Goal: Information Seeking & Learning: Find specific fact

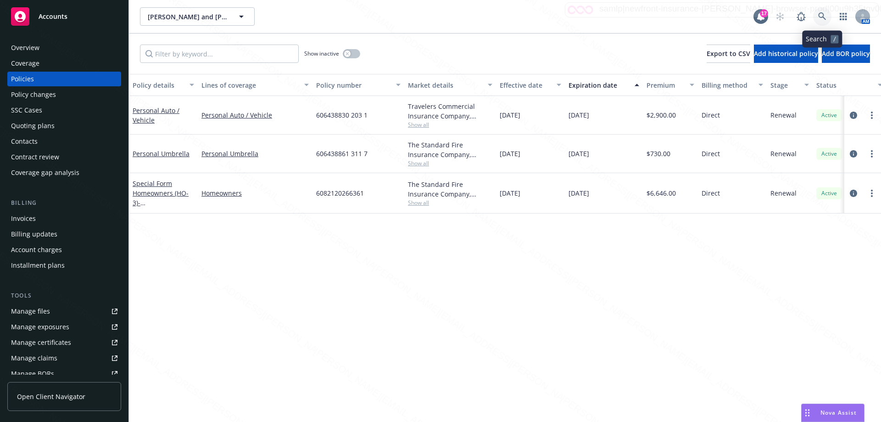
click at [437, 14] on icon at bounding box center [822, 16] width 8 height 8
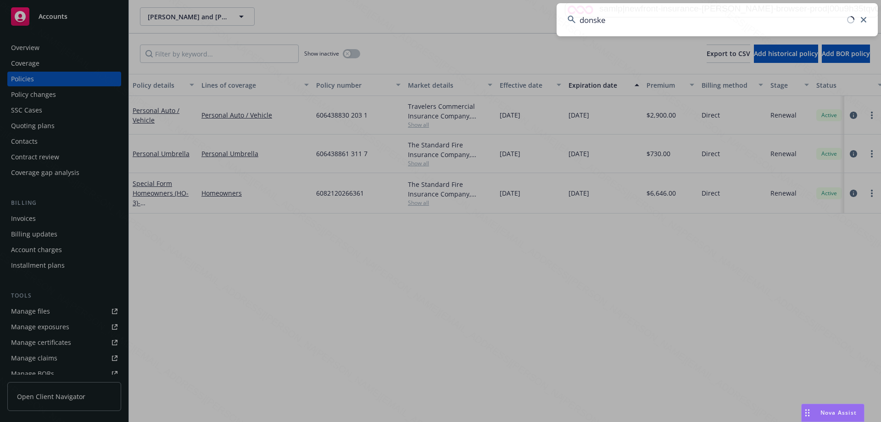
type input "donsker"
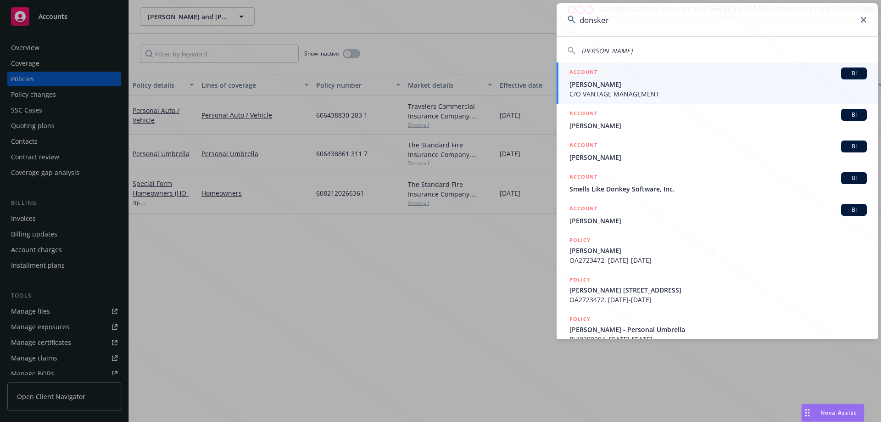
click at [437, 93] on span "C/O VANTAGE MANAGEMENT" at bounding box center [718, 94] width 297 height 10
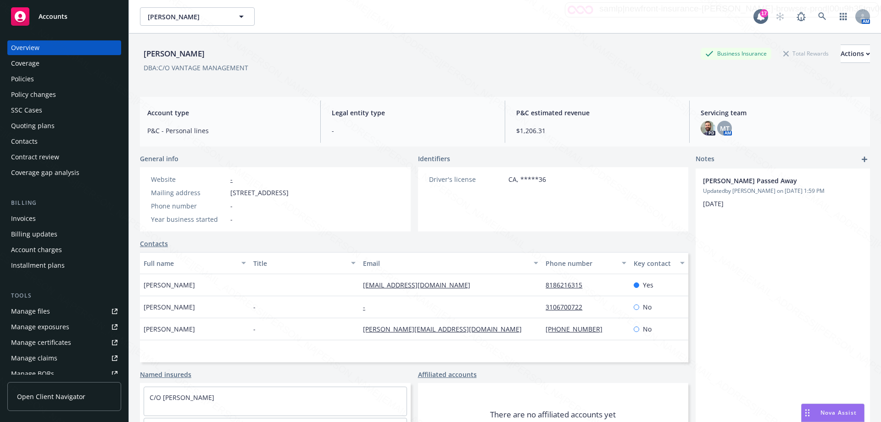
click at [42, 79] on div "Policies" at bounding box center [64, 79] width 106 height 15
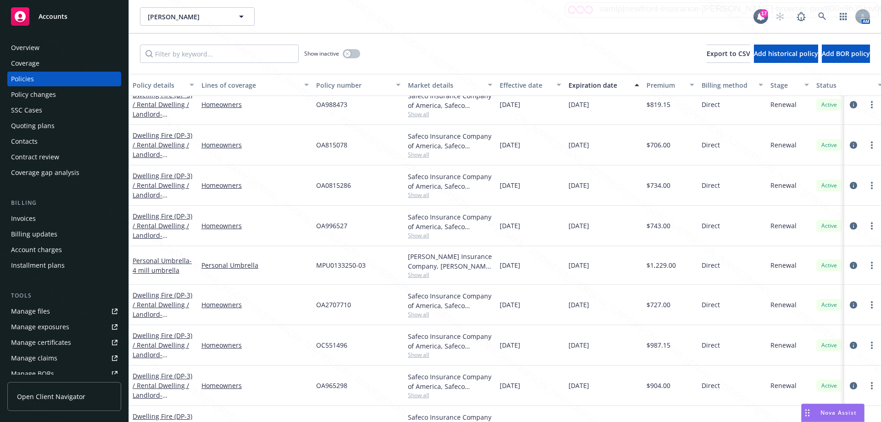
scroll to position [190, 0]
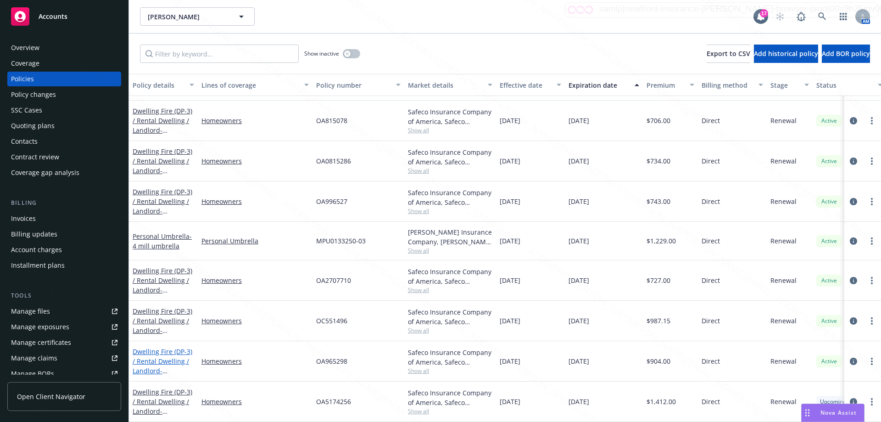
click at [162, 351] on link "Dwelling Fire (DP-3) / Rental Dwelling / Landlord - [STREET_ADDRESS]" at bounding box center [163, 366] width 60 height 38
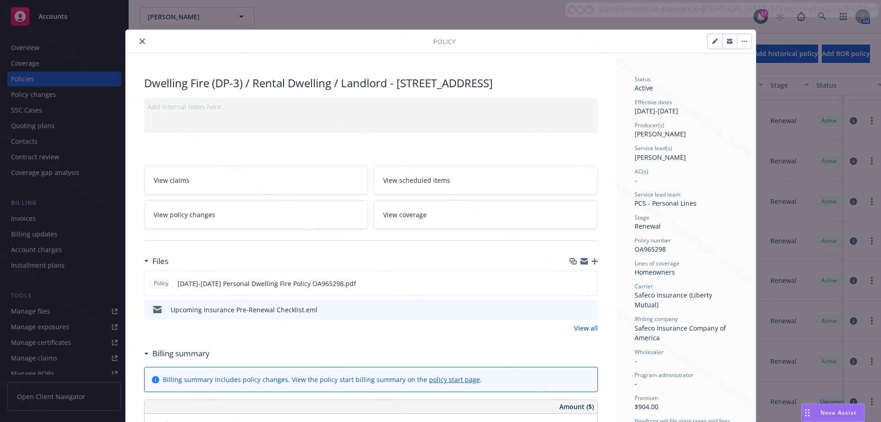
click at [140, 43] on icon "close" at bounding box center [143, 42] width 6 height 6
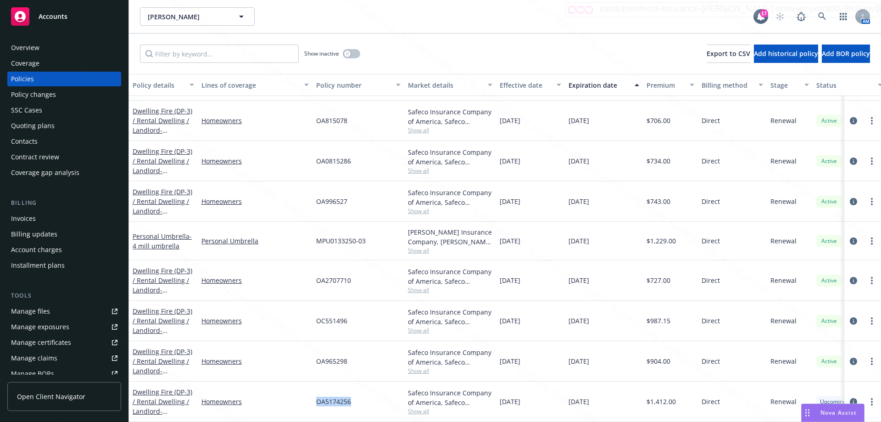
drag, startPoint x: 315, startPoint y: 392, endPoint x: 372, endPoint y: 397, distance: 57.1
click at [372, 397] on div "OA5174256" at bounding box center [359, 401] width 92 height 40
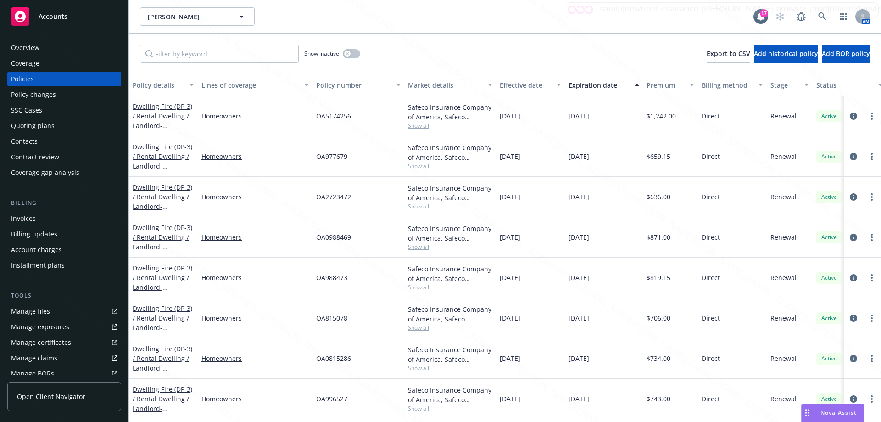
drag, startPoint x: 133, startPoint y: 100, endPoint x: 576, endPoint y: 250, distance: 467.1
click at [437, 286] on div "Dwelling Fire (DP-3) / Rental Dwelling / Landlord - [STREET_ADDRESS][PERSON_NAM…" at bounding box center [572, 334] width 886 height 477
click at [178, 119] on link "Dwelling Fire (DP-3) / Rental Dwelling / Landlord - [STREET_ADDRESS][PERSON_NAM…" at bounding box center [163, 125] width 60 height 47
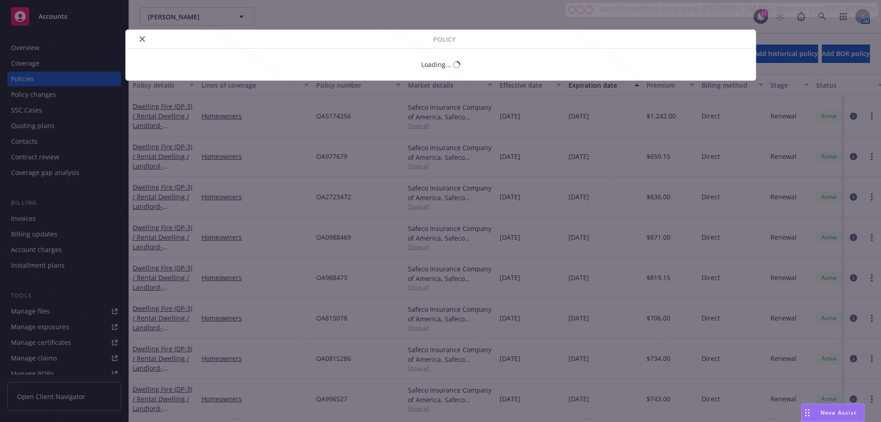
drag, startPoint x: 215, startPoint y: 106, endPoint x: 380, endPoint y: 102, distance: 164.4
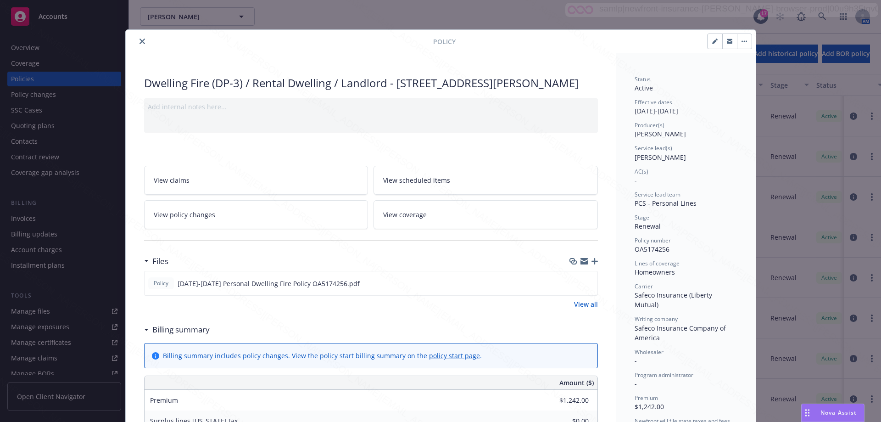
click at [140, 40] on icon "close" at bounding box center [143, 42] width 6 height 6
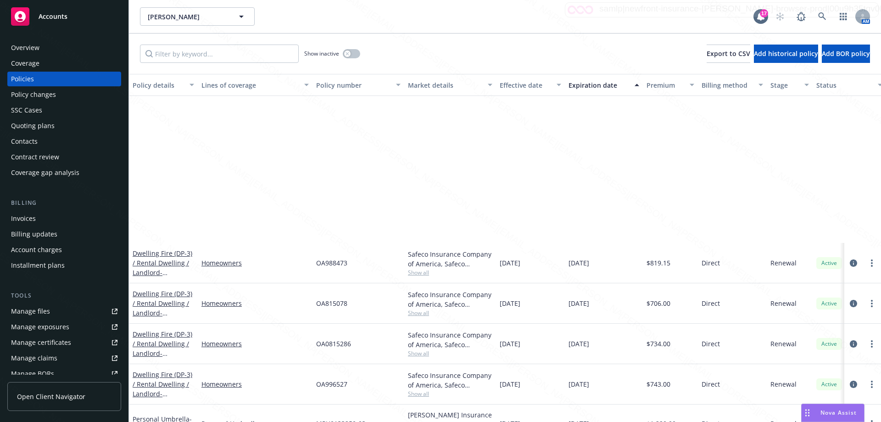
scroll to position [190, 0]
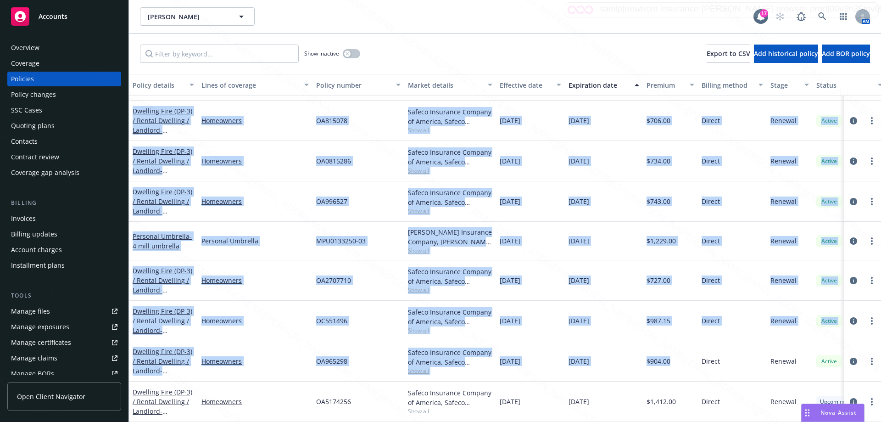
drag, startPoint x: 147, startPoint y: 110, endPoint x: 677, endPoint y: 362, distance: 586.8
click at [378, 306] on div "OC551496" at bounding box center [359, 321] width 92 height 40
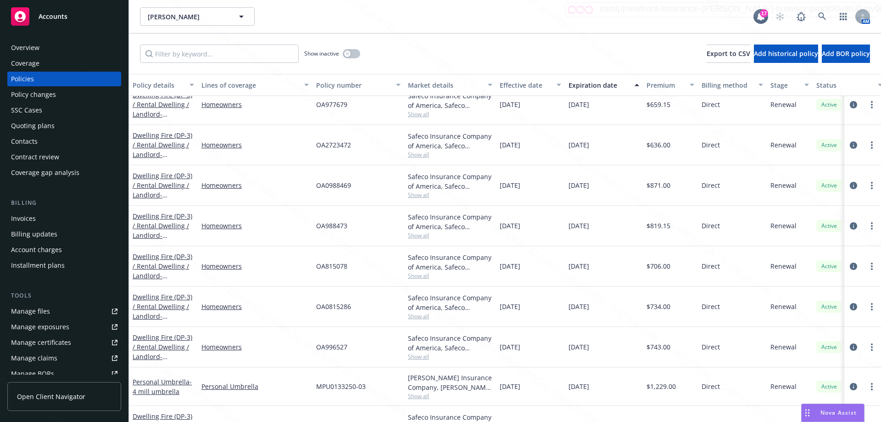
scroll to position [0, 0]
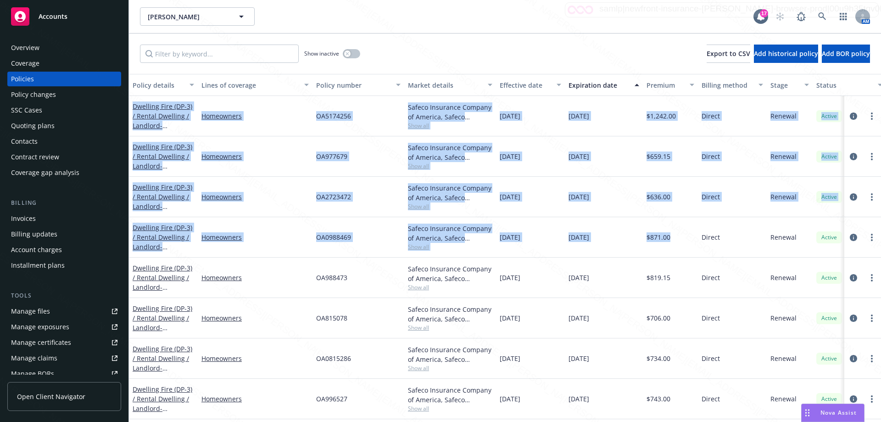
drag, startPoint x: 133, startPoint y: 103, endPoint x: 679, endPoint y: 246, distance: 565.1
click at [437, 246] on div "Dwelling Fire (DP-3) / Rental Dwelling / Landlord - [STREET_ADDRESS][PERSON_NAM…" at bounding box center [572, 334] width 886 height 477
copy div "Dwelling Fire (DP-3) / Rental Dwelling / Landlord - [STREET_ADDRESS][PERSON_NAM…"
